Goal: Task Accomplishment & Management: Manage account settings

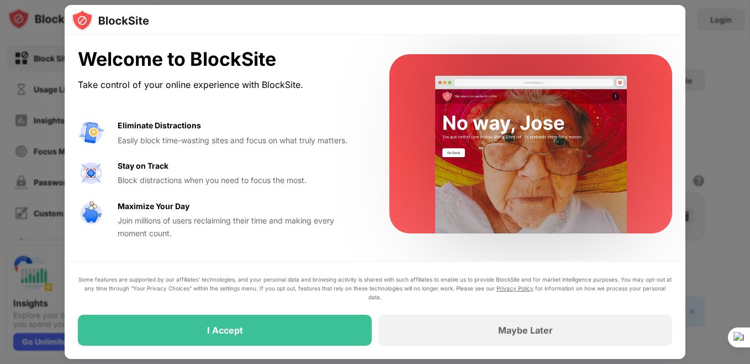
click at [308, 174] on div "Block distractions when you need to focus the most." at bounding box center [240, 180] width 245 height 12
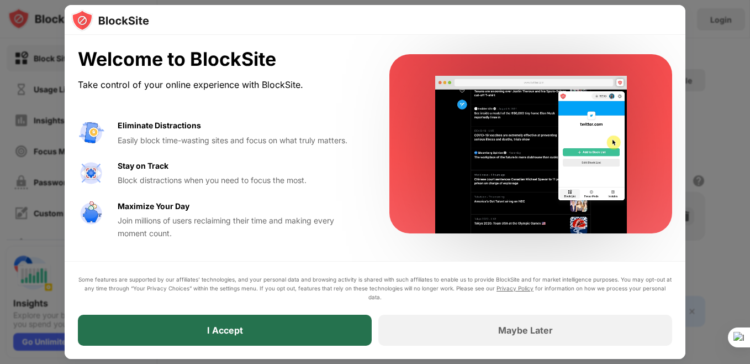
click at [309, 335] on div "I Accept" at bounding box center [225, 329] width 294 height 31
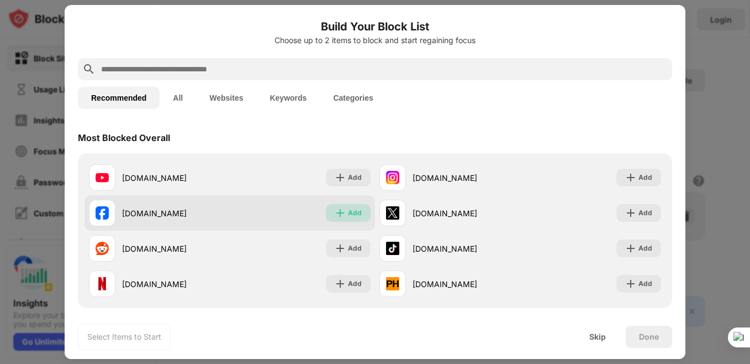
click at [348, 214] on div "Add" at bounding box center [355, 212] width 14 height 11
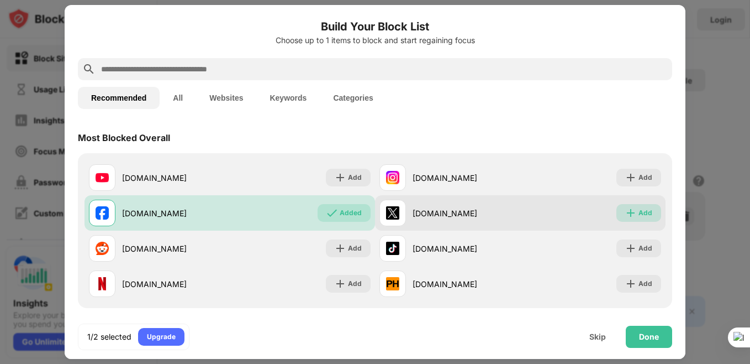
click at [640, 212] on div "Add" at bounding box center [646, 212] width 14 height 11
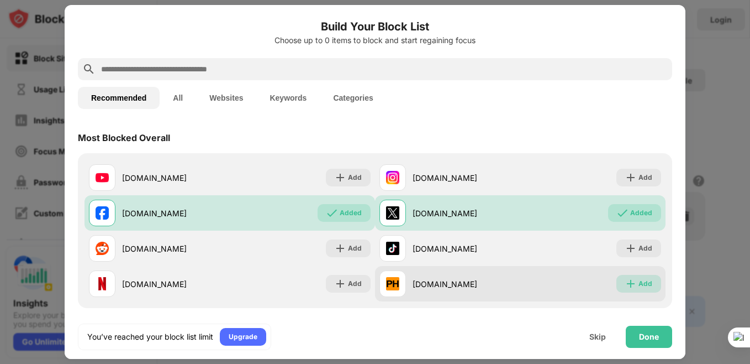
click at [639, 285] on div "Add" at bounding box center [646, 283] width 14 height 11
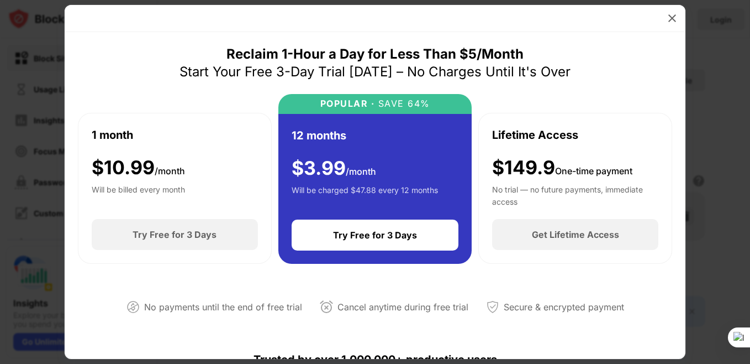
click at [658, 17] on div at bounding box center [375, 18] width 621 height 27
click at [676, 22] on img at bounding box center [672, 18] width 11 height 11
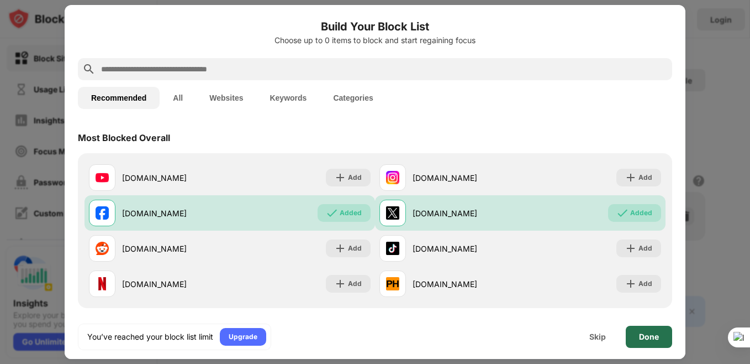
click at [639, 331] on div "Done" at bounding box center [649, 336] width 46 height 22
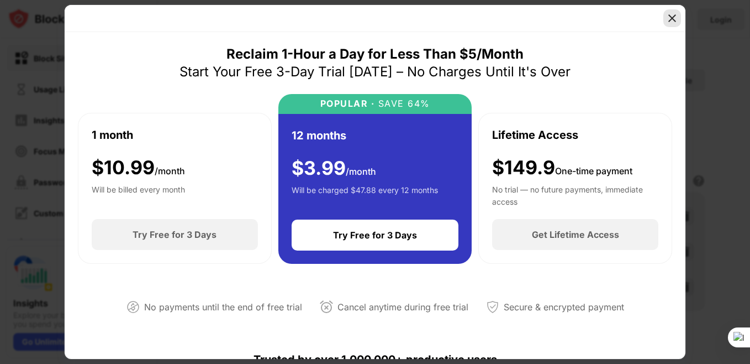
click at [674, 18] on img at bounding box center [672, 18] width 11 height 11
